Goal: Task Accomplishment & Management: Use online tool/utility

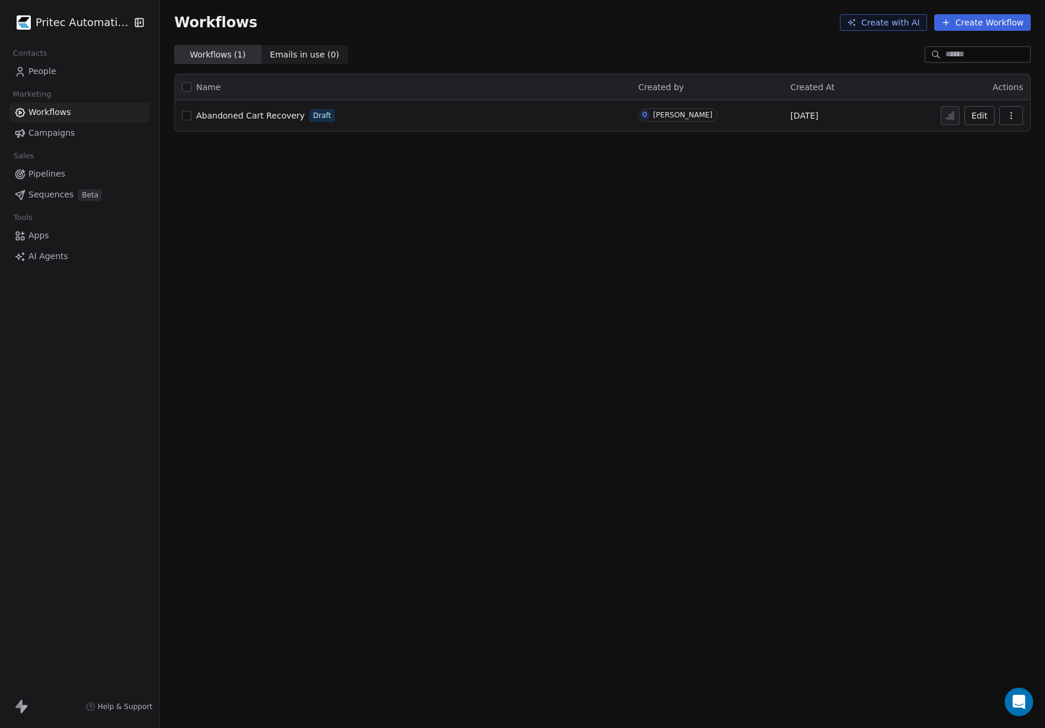
click at [71, 75] on link "People" at bounding box center [79, 72] width 141 height 20
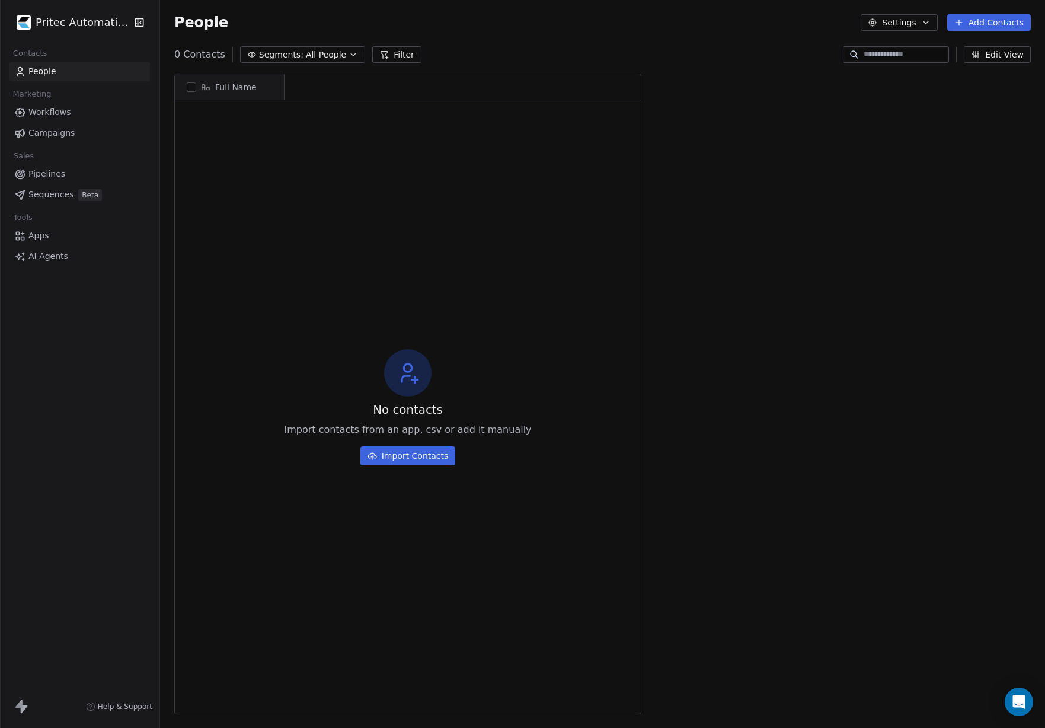
scroll to position [641, 885]
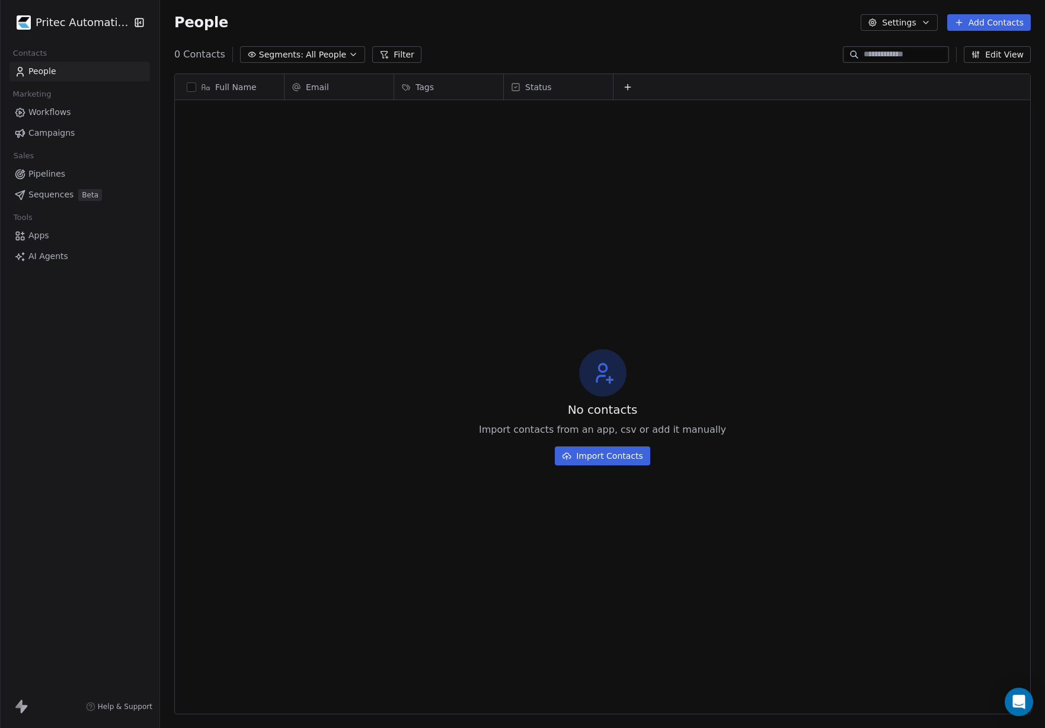
click at [87, 110] on link "Workflows" at bounding box center [79, 113] width 141 height 20
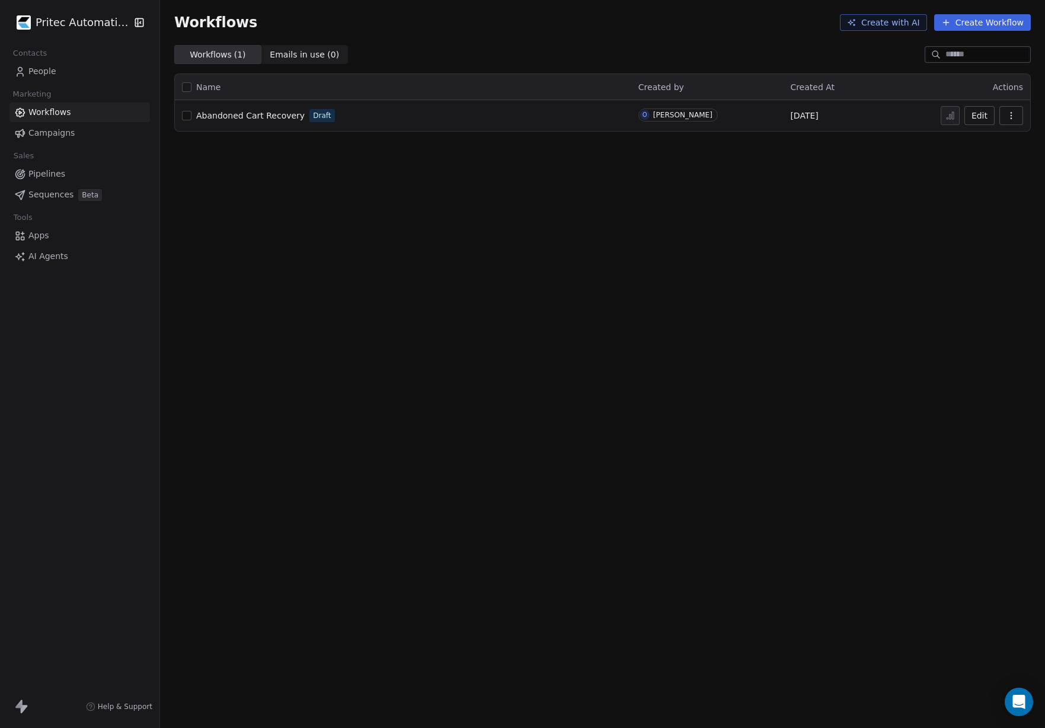
click at [240, 117] on span "Abandoned Cart Recovery" at bounding box center [250, 115] width 109 height 9
click at [990, 28] on button "Create Workflow" at bounding box center [983, 22] width 97 height 17
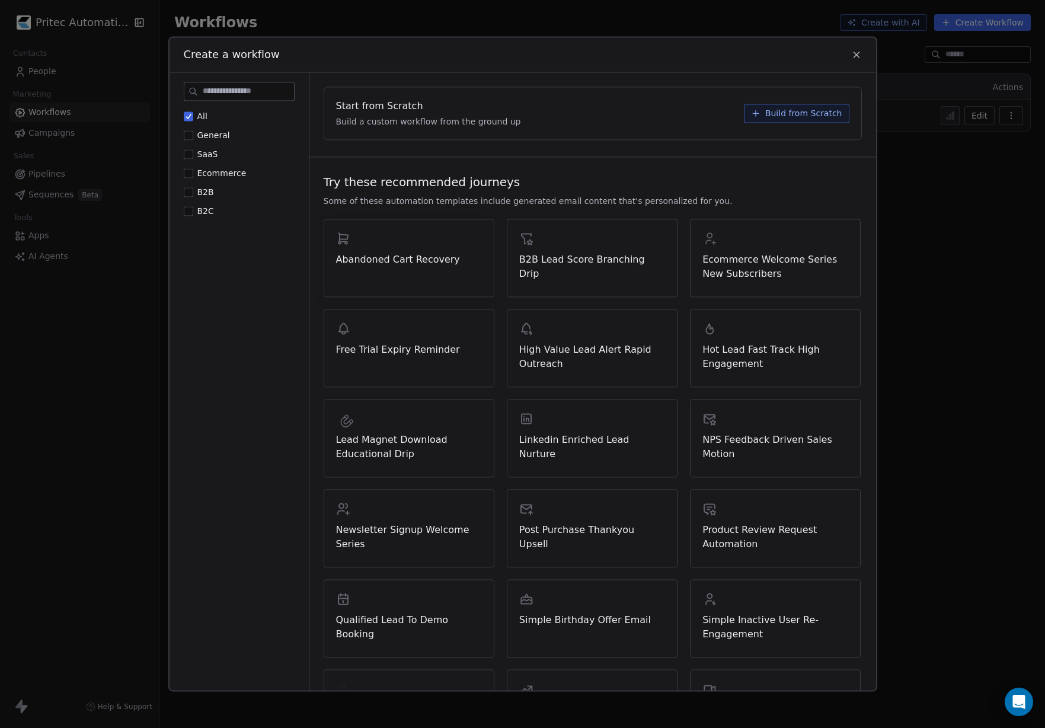
click at [385, 237] on div "Abandoned Cart Recovery" at bounding box center [409, 249] width 146 height 36
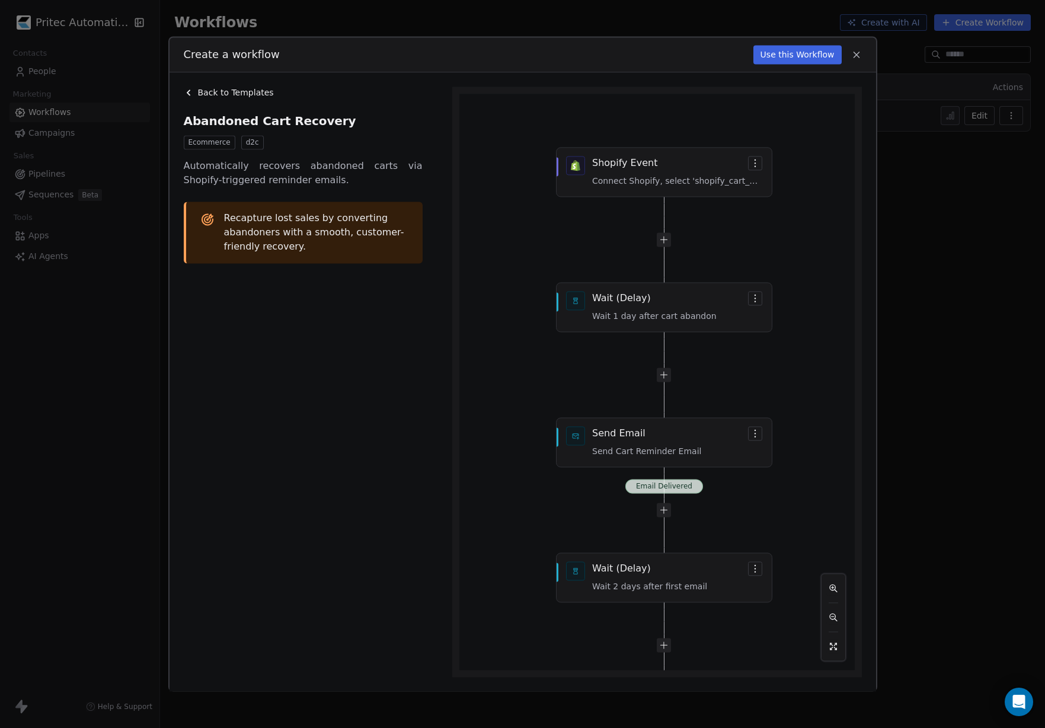
click at [796, 56] on button "Use this Workflow" at bounding box center [798, 54] width 88 height 19
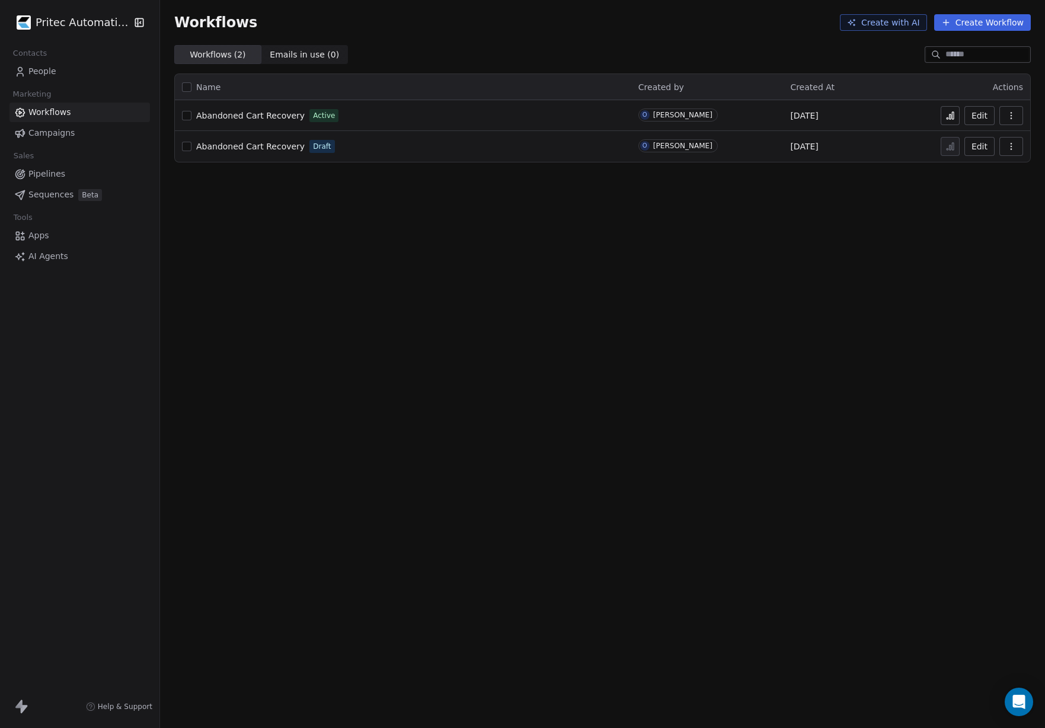
click at [77, 74] on link "People" at bounding box center [79, 72] width 141 height 20
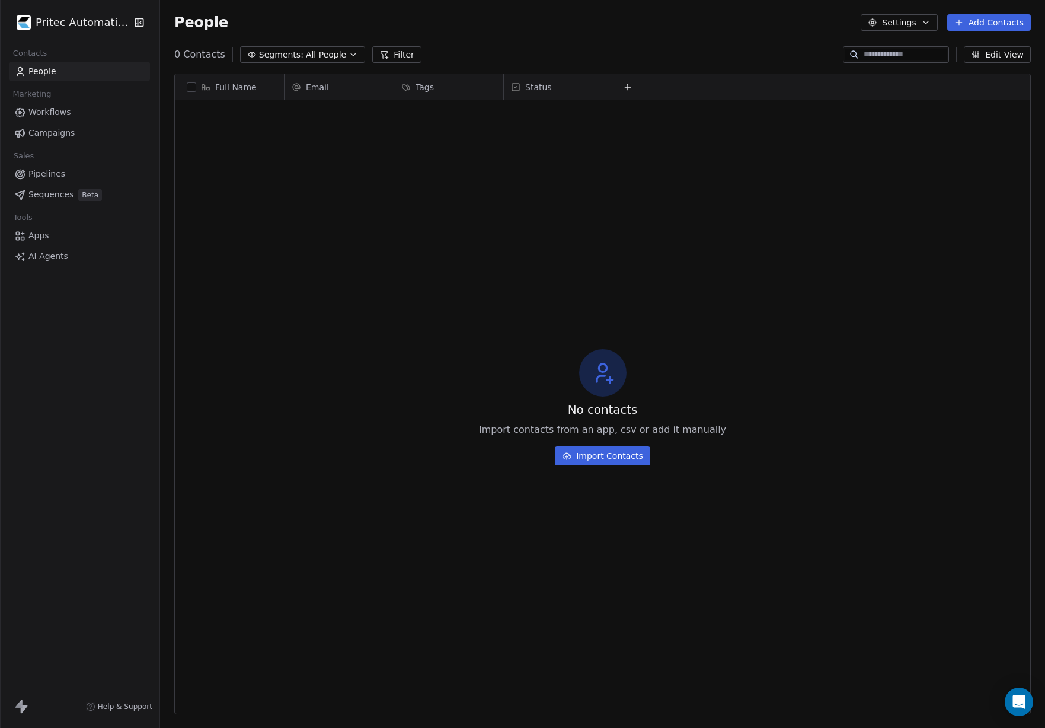
scroll to position [641, 885]
